Goal: Task Accomplishment & Management: Manage account settings

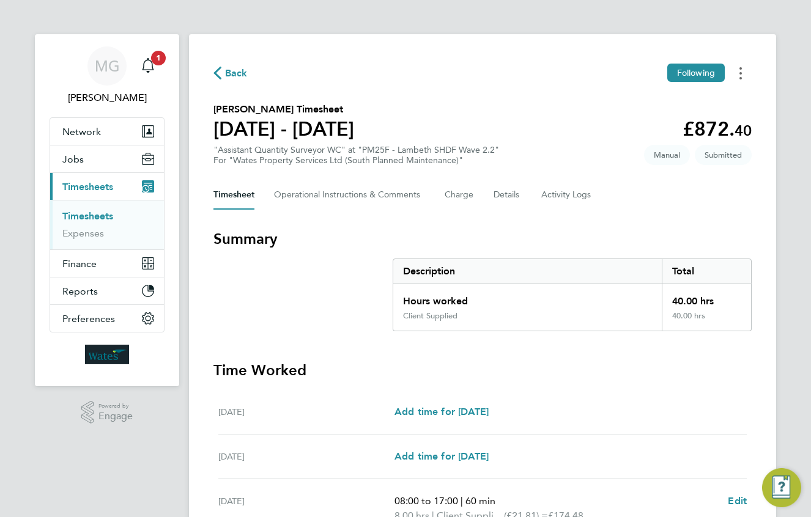
click at [741, 75] on icon "Timesheets Menu" at bounding box center [740, 73] width 2 height 12
click at [670, 124] on link "Download timesheet" at bounding box center [678, 125] width 147 height 24
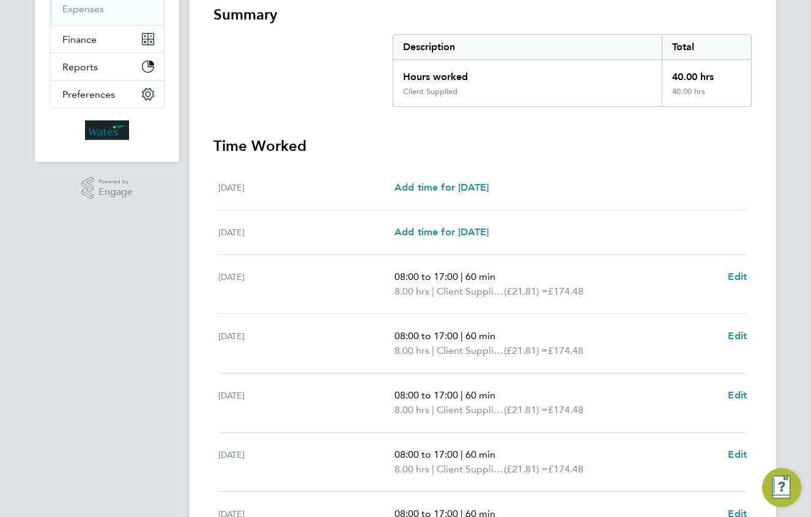
scroll to position [366, 0]
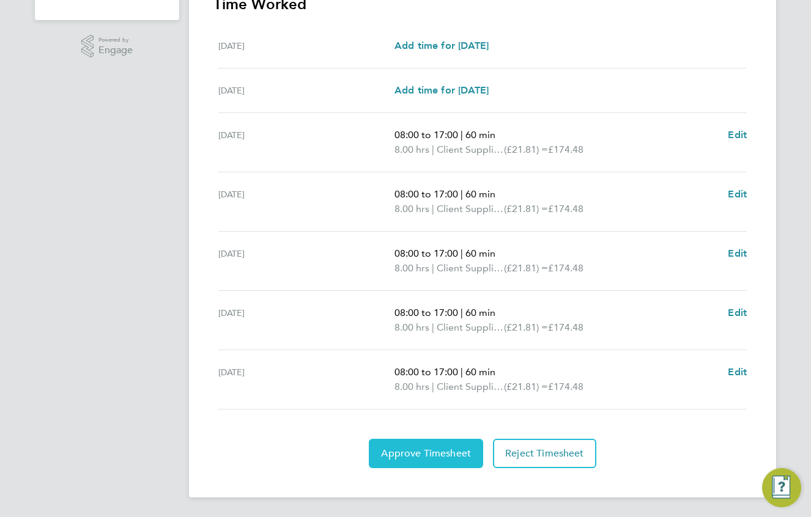
click at [418, 457] on span "Approve Timesheet" at bounding box center [426, 454] width 90 height 12
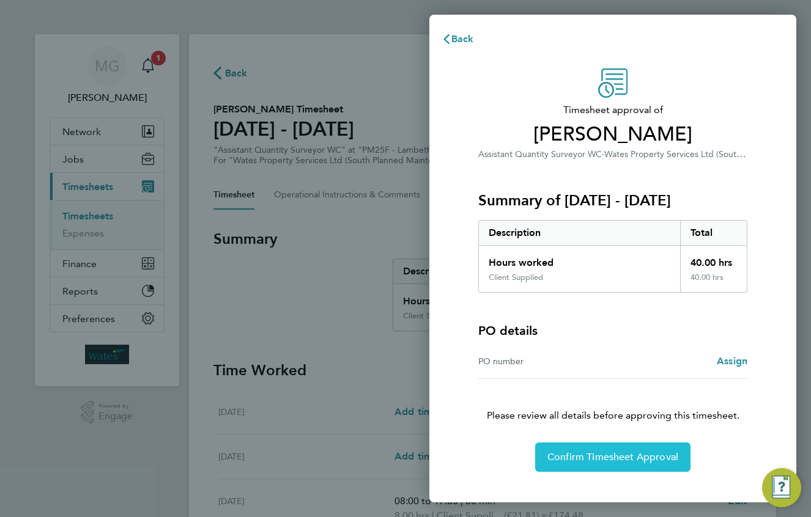
click at [580, 451] on span "Confirm Timesheet Approval" at bounding box center [612, 457] width 131 height 12
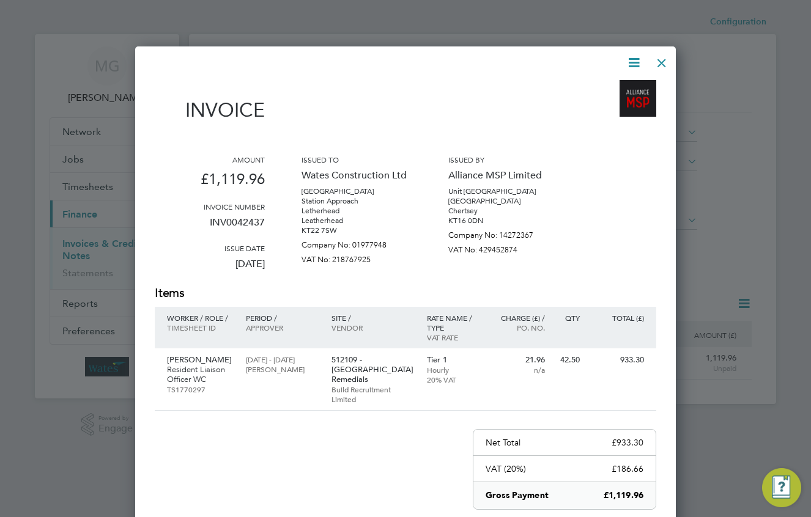
scroll to position [609, 541]
click at [665, 61] on div at bounding box center [662, 60] width 22 height 22
